Goal: Navigation & Orientation: Find specific page/section

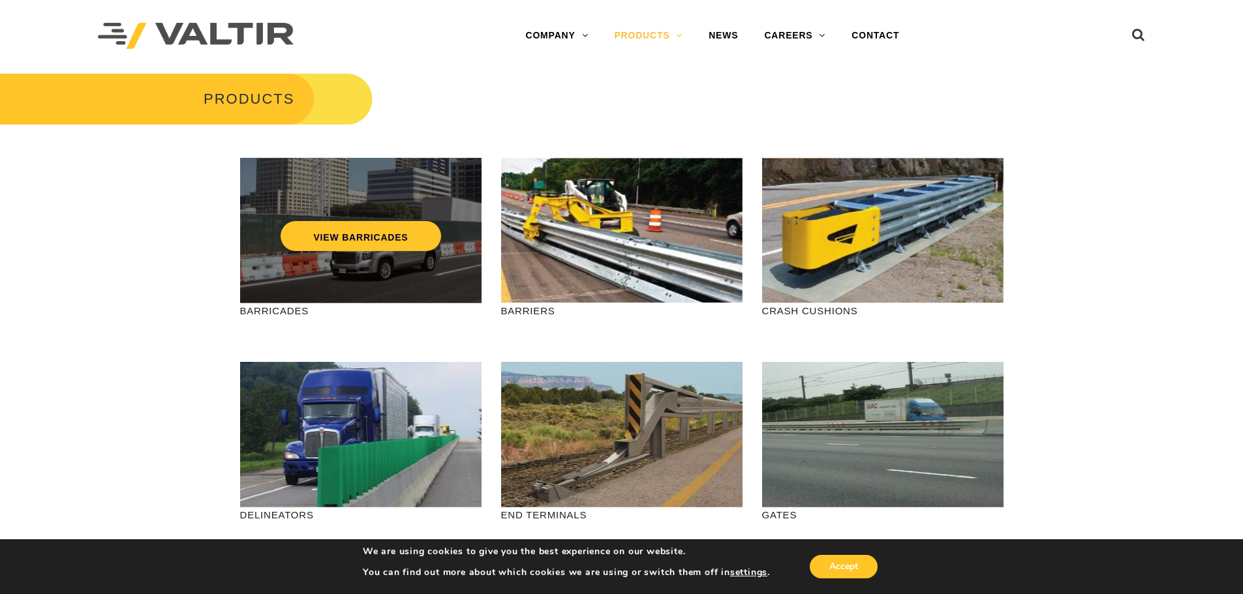
click at [407, 275] on div "VIEW BARRICADES" at bounding box center [360, 230] width 241 height 145
click at [356, 237] on link "VIEW BARRICADES" at bounding box center [361, 236] width 160 height 30
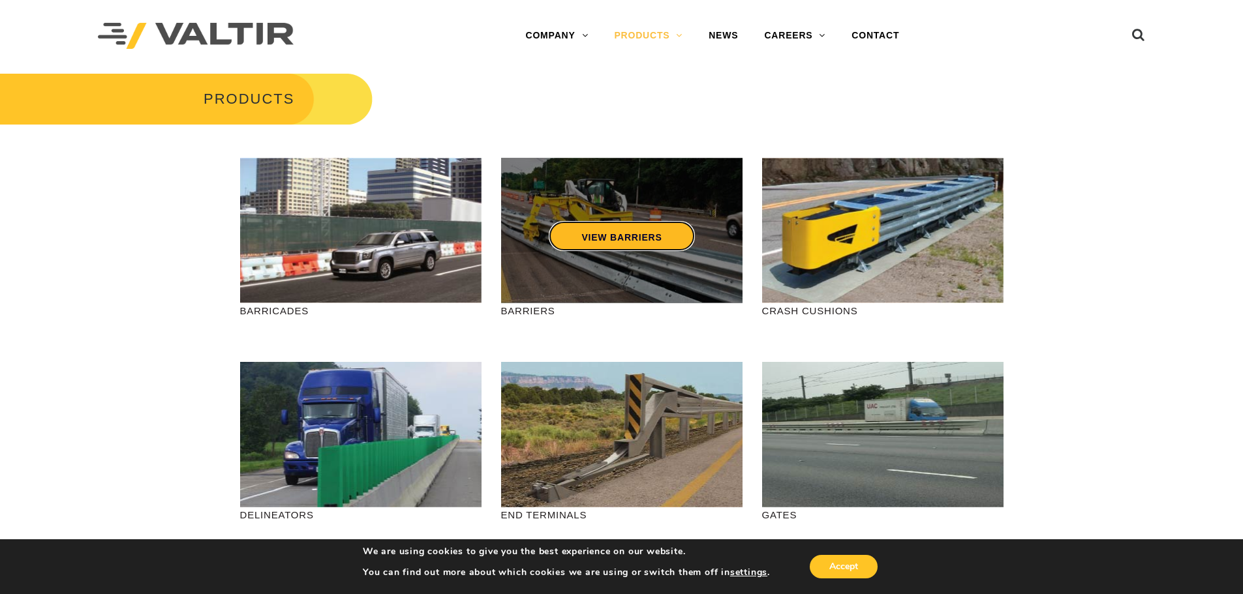
click at [647, 241] on link "VIEW BARRIERS" at bounding box center [621, 236] width 145 height 30
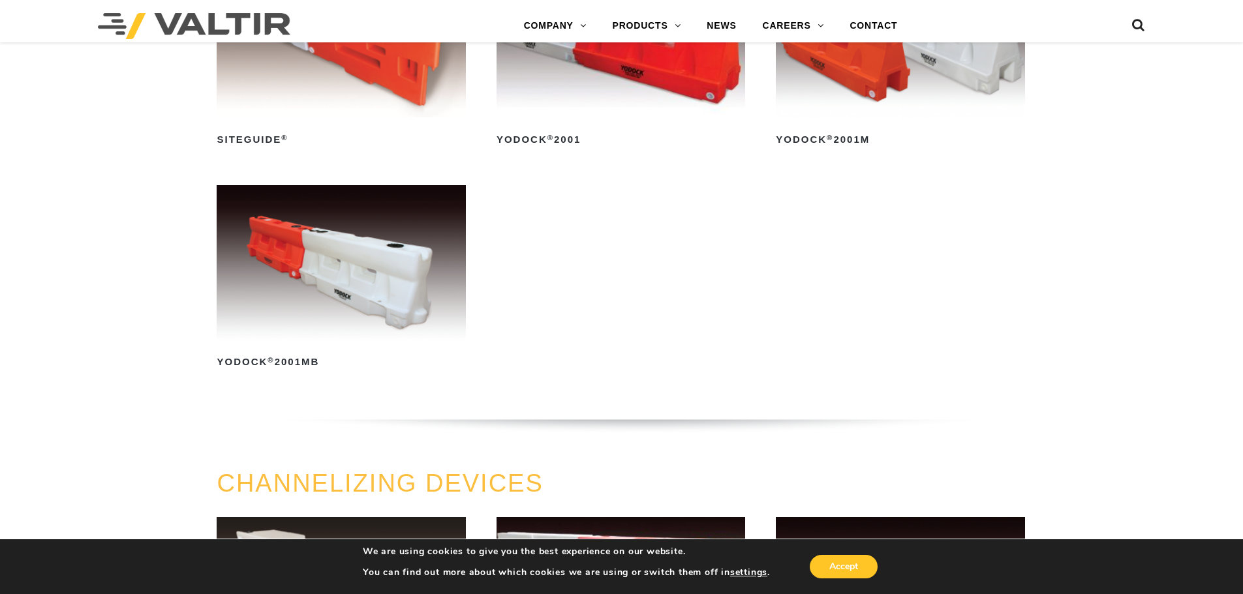
scroll to position [65, 0]
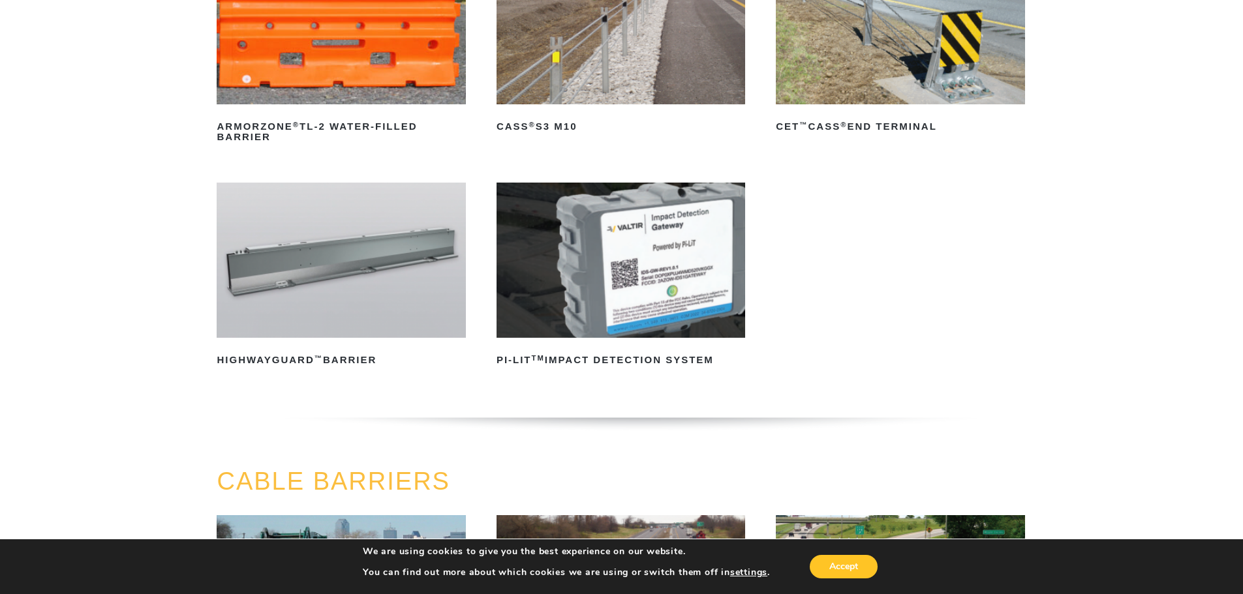
scroll to position [590, 0]
